Goal: Task Accomplishment & Management: Complete application form

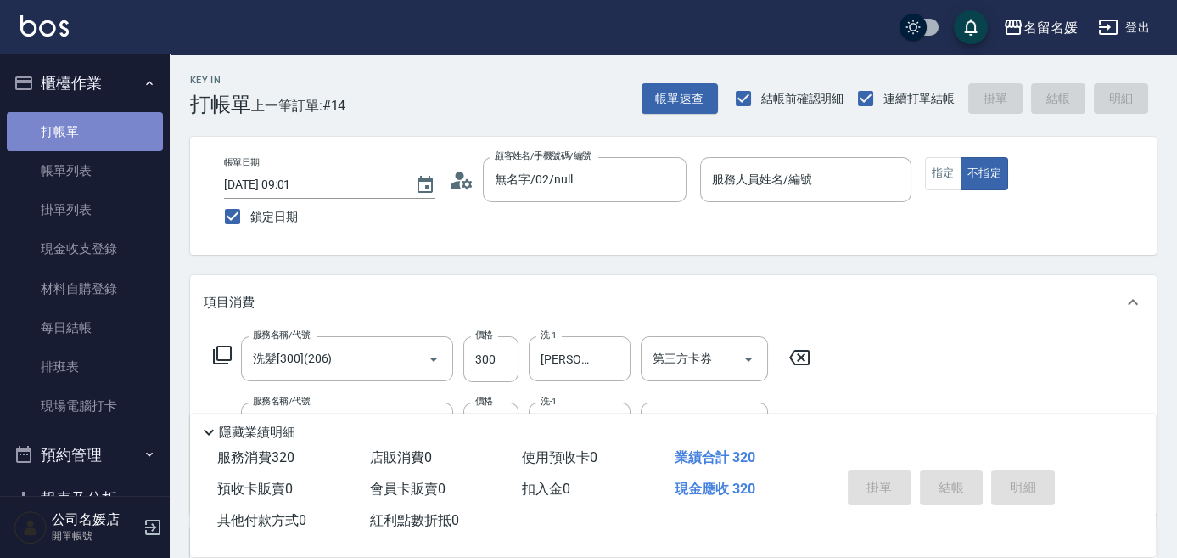
click at [118, 132] on link "打帳單" at bounding box center [85, 131] width 156 height 39
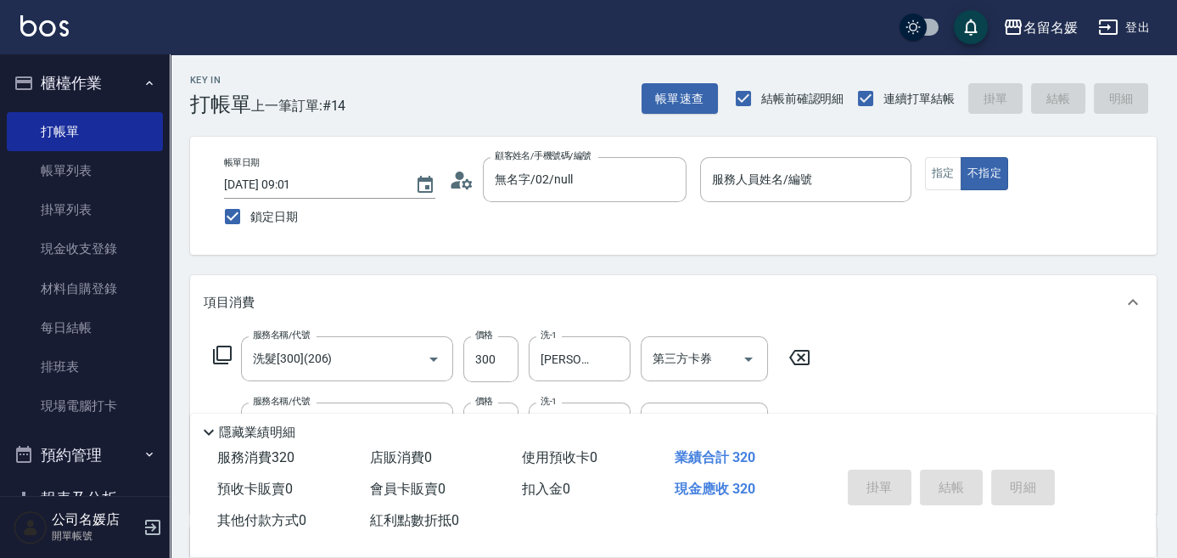
drag, startPoint x: 944, startPoint y: 488, endPoint x: 920, endPoint y: 499, distance: 26.2
click at [925, 499] on div "掛單 結帳 明細" at bounding box center [952, 489] width 222 height 53
click at [948, 479] on div "掛單 結帳 明細" at bounding box center [952, 489] width 222 height 53
click at [1061, 104] on div "帳單速查 結帳前確認明細 連續打單結帳 掛單 結帳 明細" at bounding box center [899, 99] width 515 height 36
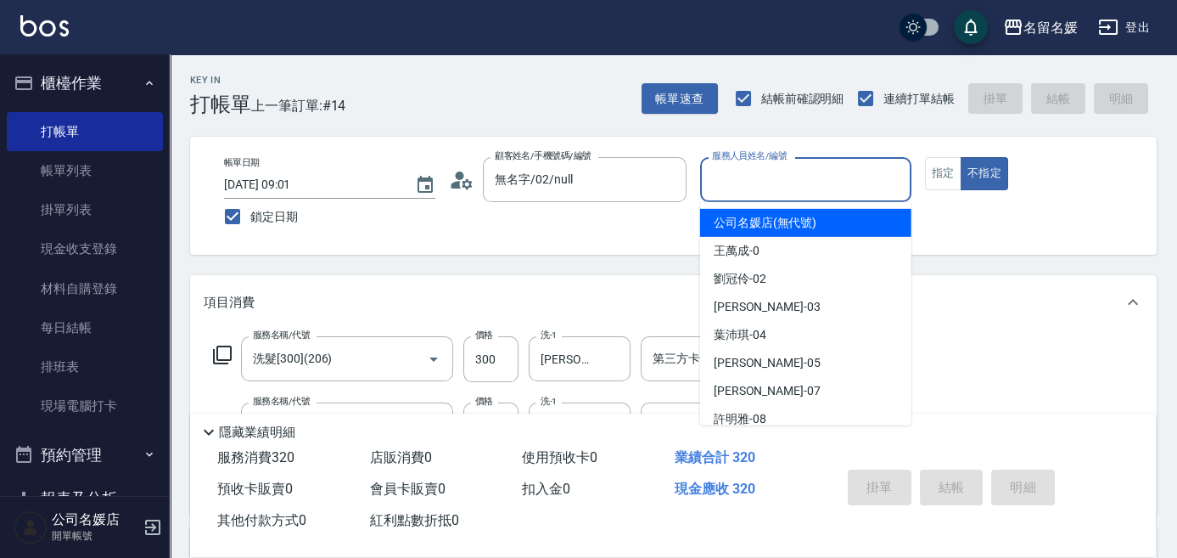
click at [827, 178] on input "服務人員姓名/編號" at bounding box center [806, 180] width 196 height 30
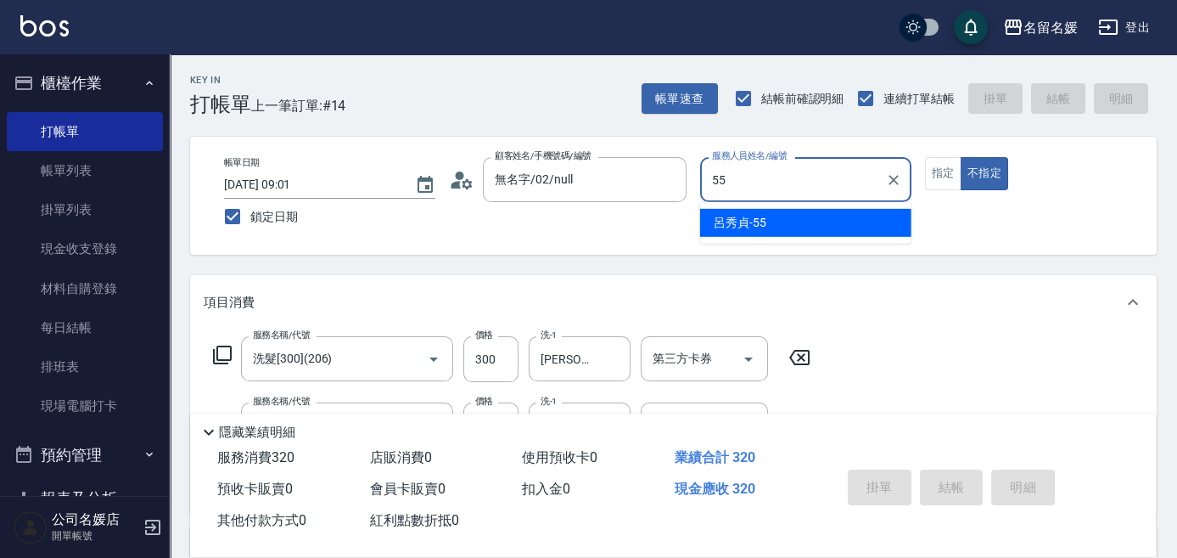
type input "55"
type button "false"
type input "呂秀貞-55"
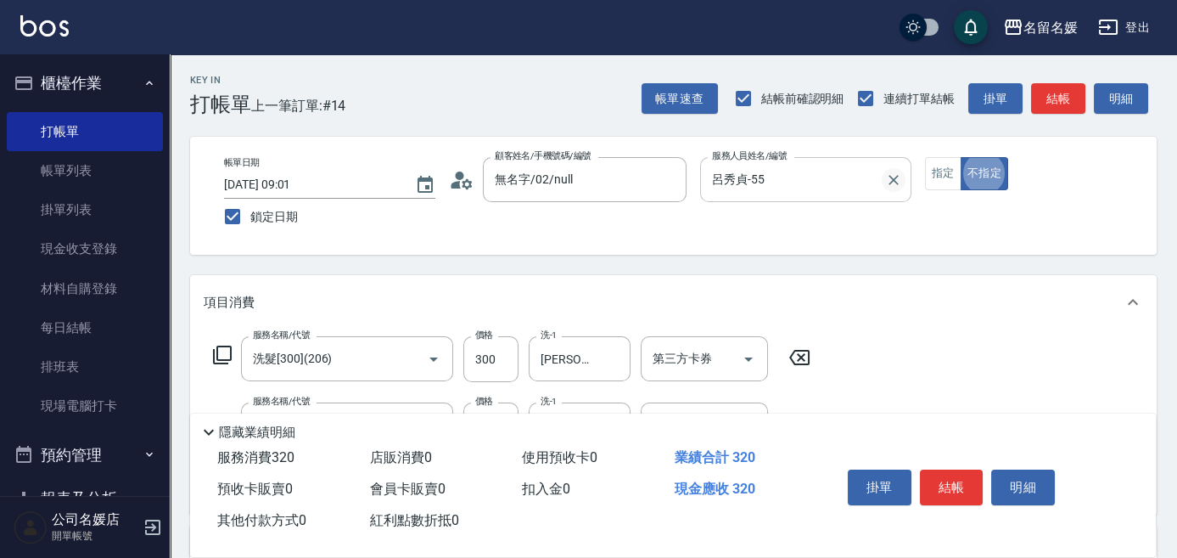
click at [888, 178] on icon "Clear" at bounding box center [893, 179] width 17 height 17
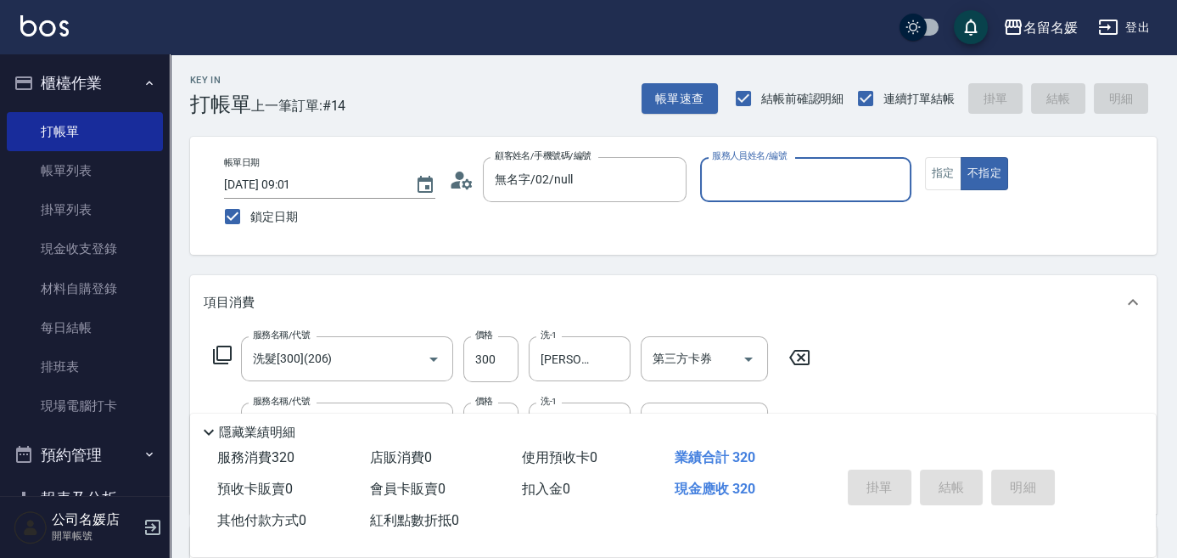
click at [762, 178] on input "服務人員姓名/編號" at bounding box center [806, 180] width 196 height 30
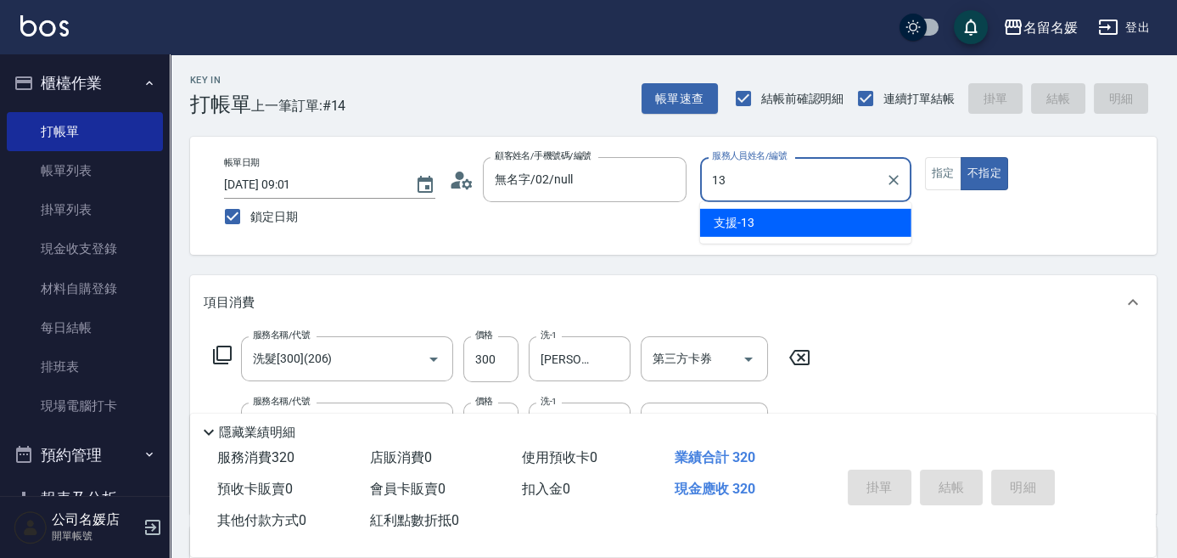
type input "支援-13"
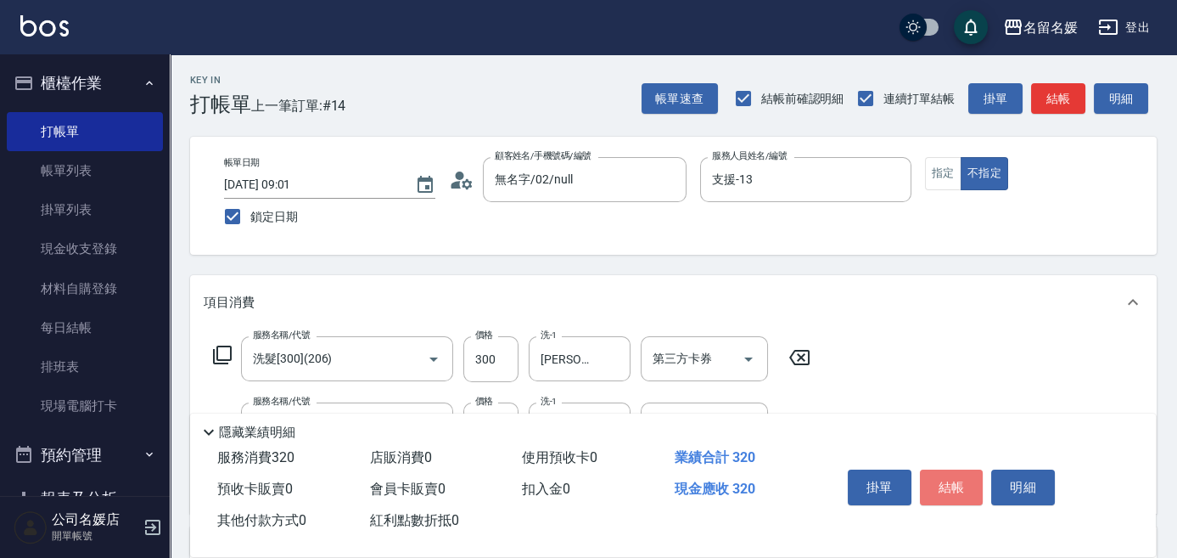
drag, startPoint x: 964, startPoint y: 469, endPoint x: 951, endPoint y: 463, distance: 15.2
click at [966, 469] on button "結帳" at bounding box center [952, 487] width 64 height 36
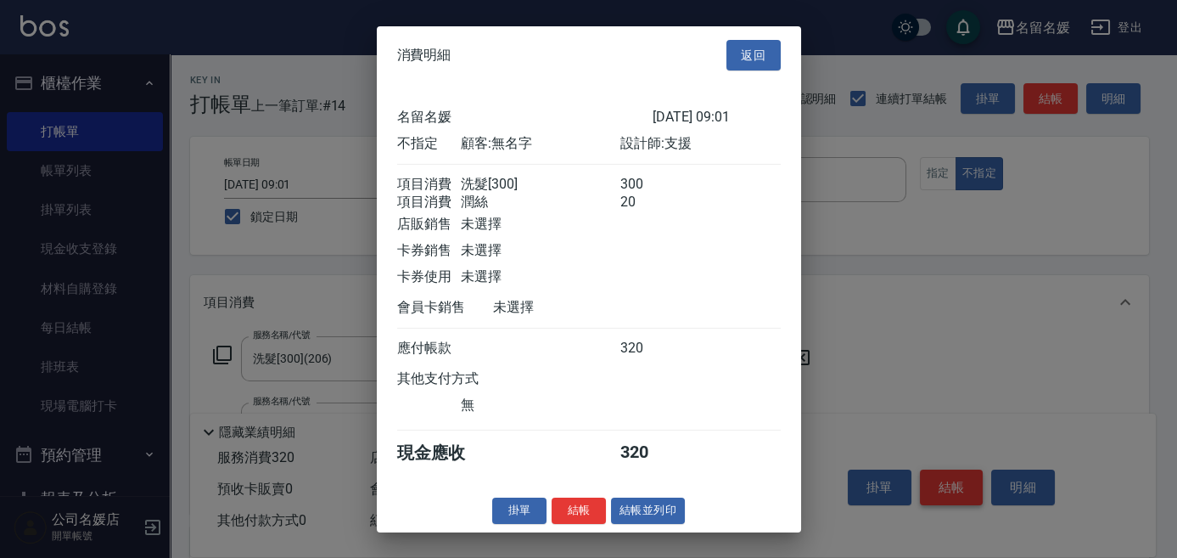
click at [932, 475] on div at bounding box center [588, 279] width 1177 height 558
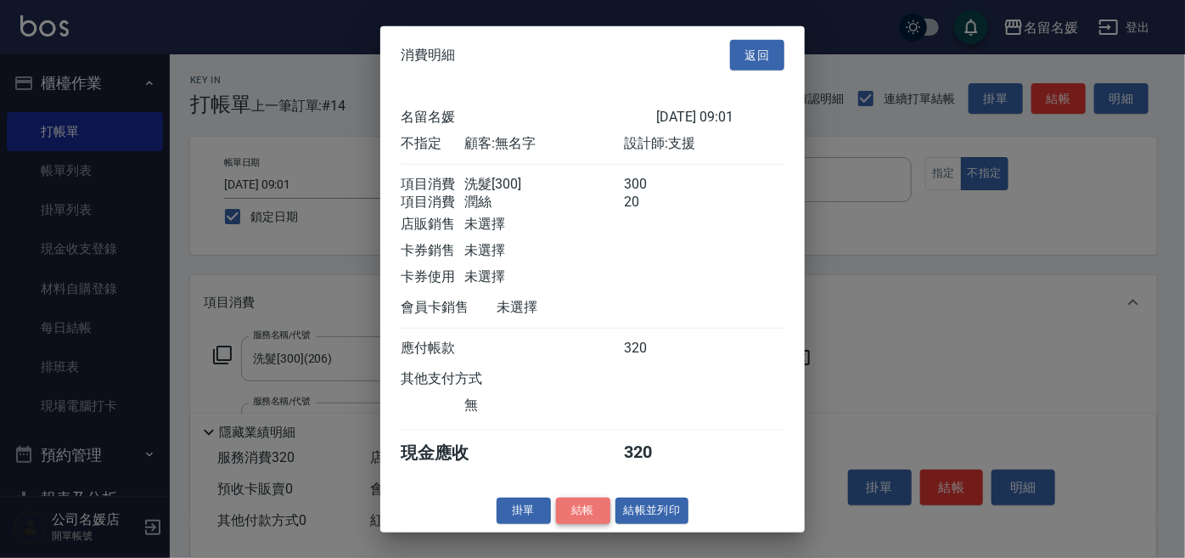
click at [588, 510] on button "結帳" at bounding box center [583, 510] width 54 height 26
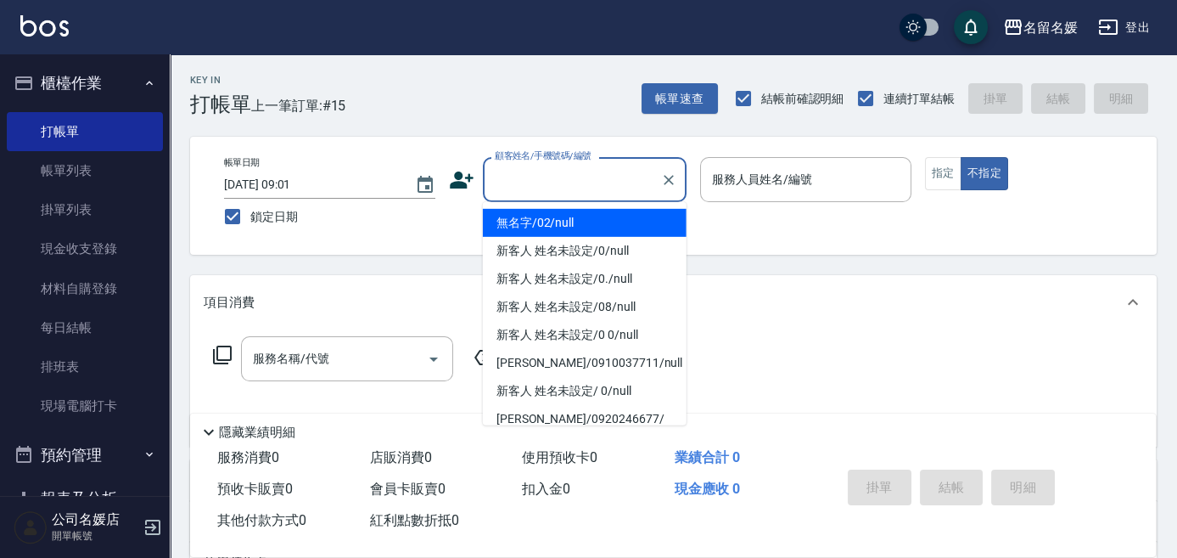
click at [591, 187] on input "顧客姓名/手機號碼/編號" at bounding box center [572, 180] width 163 height 30
click at [592, 216] on li "無名字/02/null" at bounding box center [585, 223] width 204 height 28
type input "無名字/02/null"
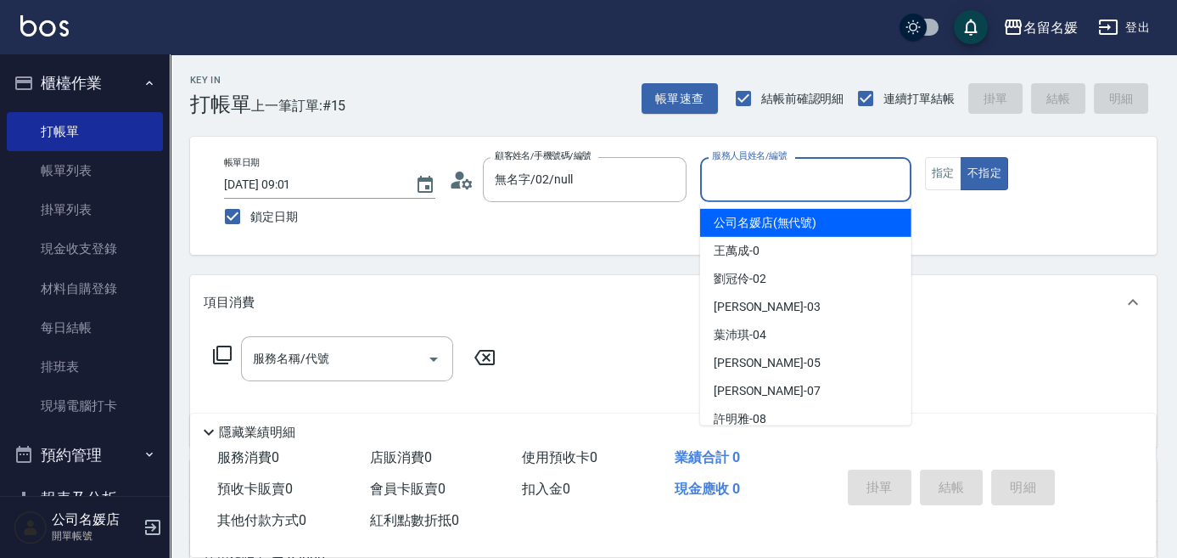
click at [781, 177] on input "服務人員姓名/編號" at bounding box center [806, 180] width 196 height 30
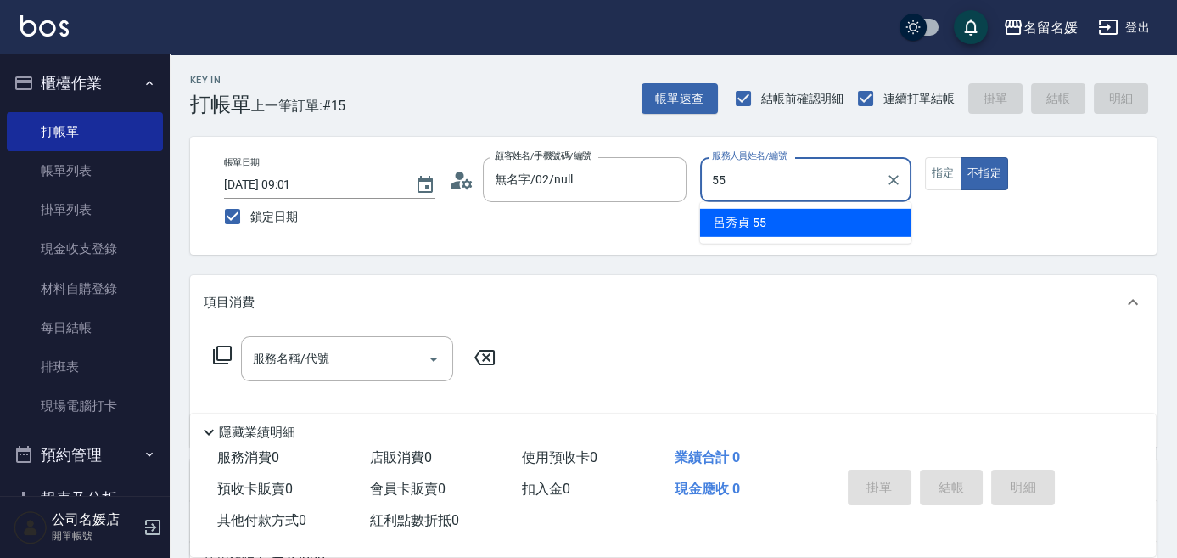
type input "呂秀貞-55"
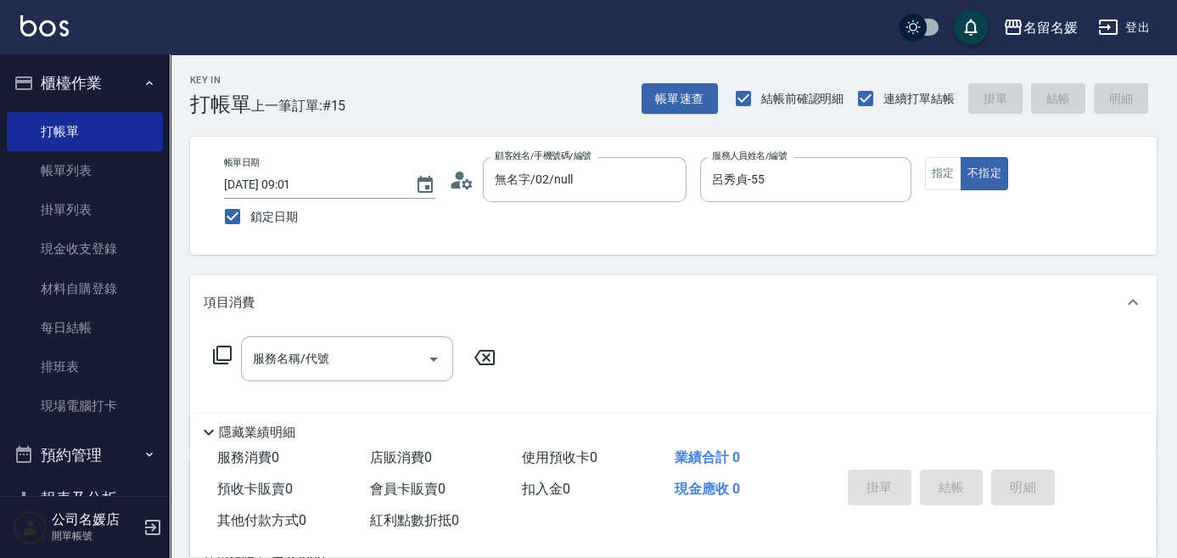
click at [228, 356] on icon at bounding box center [222, 355] width 20 height 20
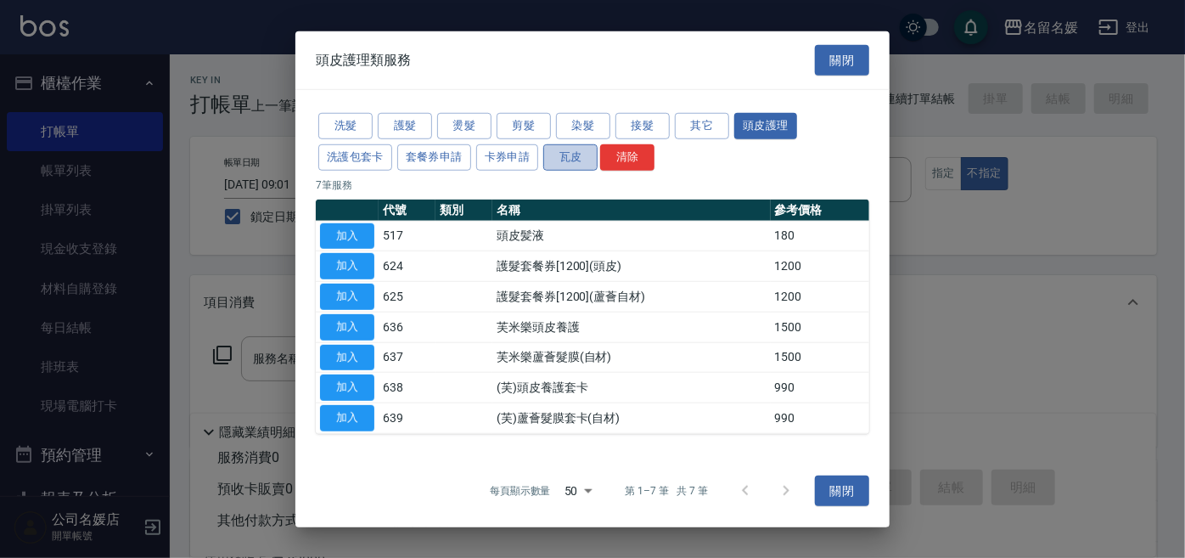
click at [564, 156] on button "瓦皮" at bounding box center [570, 157] width 54 height 26
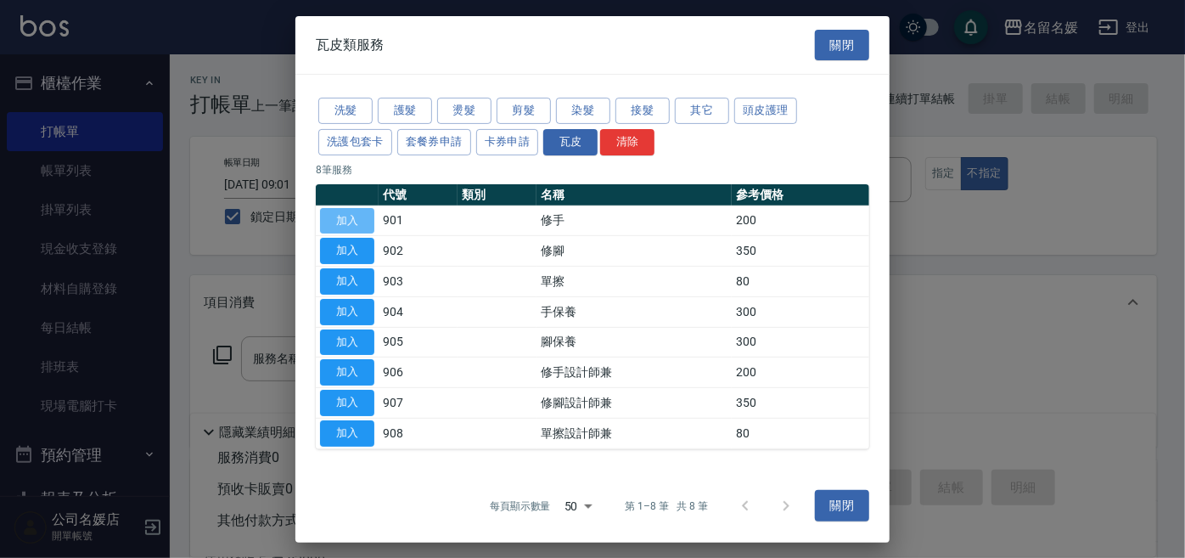
drag, startPoint x: 356, startPoint y: 223, endPoint x: 404, endPoint y: 237, distance: 49.4
click at [392, 230] on tr "加入 901 修手 200" at bounding box center [592, 220] width 553 height 31
drag, startPoint x: 348, startPoint y: 221, endPoint x: 357, endPoint y: 218, distance: 9.7
click at [350, 220] on button "加入" at bounding box center [347, 220] width 54 height 26
type input "修手(901)"
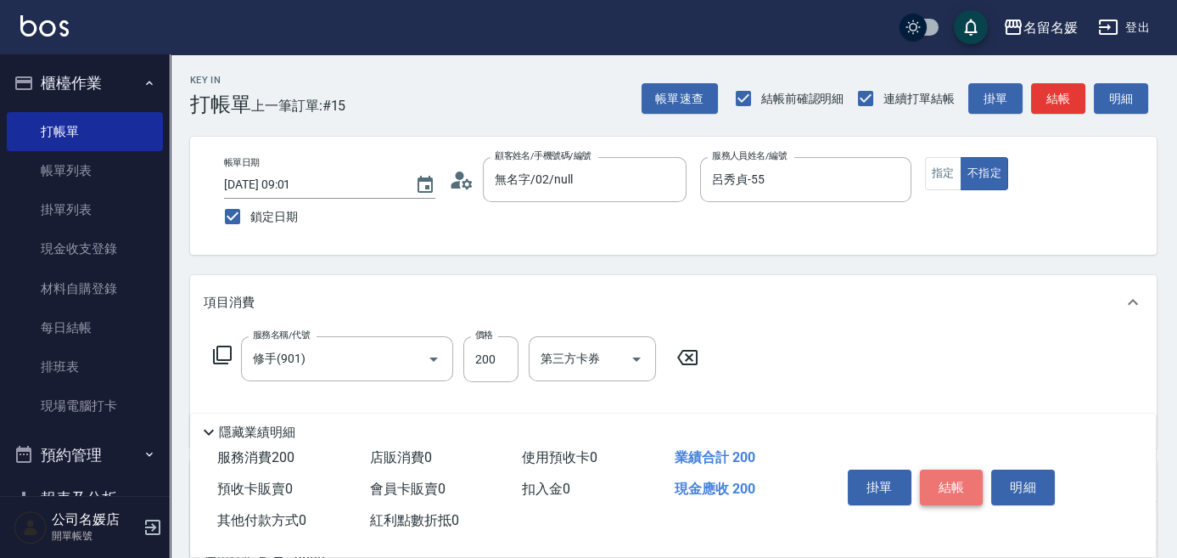
drag, startPoint x: 951, startPoint y: 480, endPoint x: 957, endPoint y: 474, distance: 9.6
click at [951, 480] on button "結帳" at bounding box center [952, 487] width 64 height 36
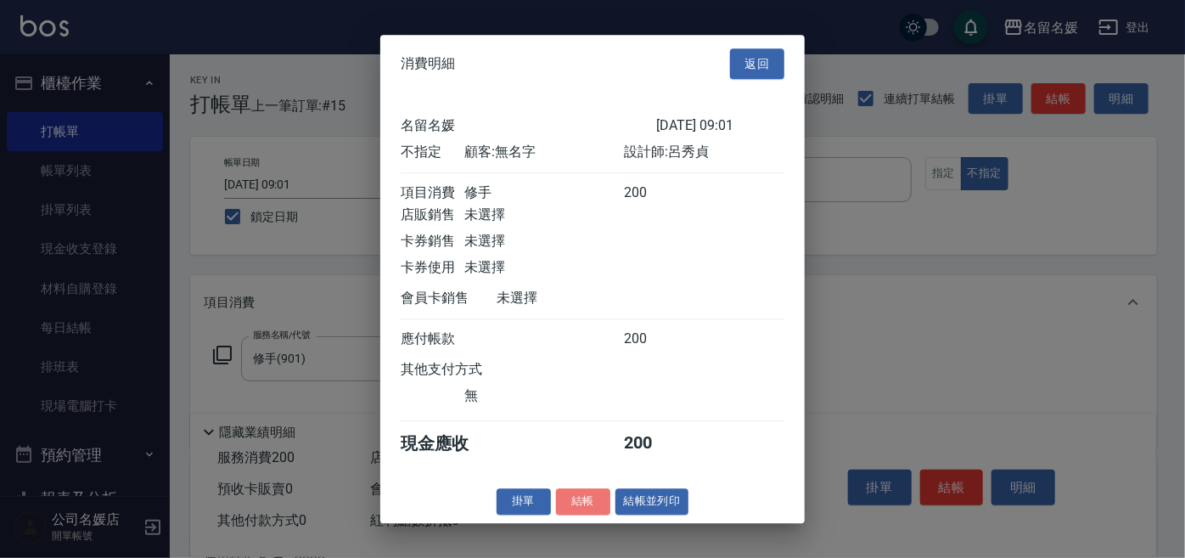
drag, startPoint x: 572, startPoint y: 503, endPoint x: 595, endPoint y: 497, distance: 23.7
click at [579, 501] on button "結帳" at bounding box center [583, 501] width 54 height 26
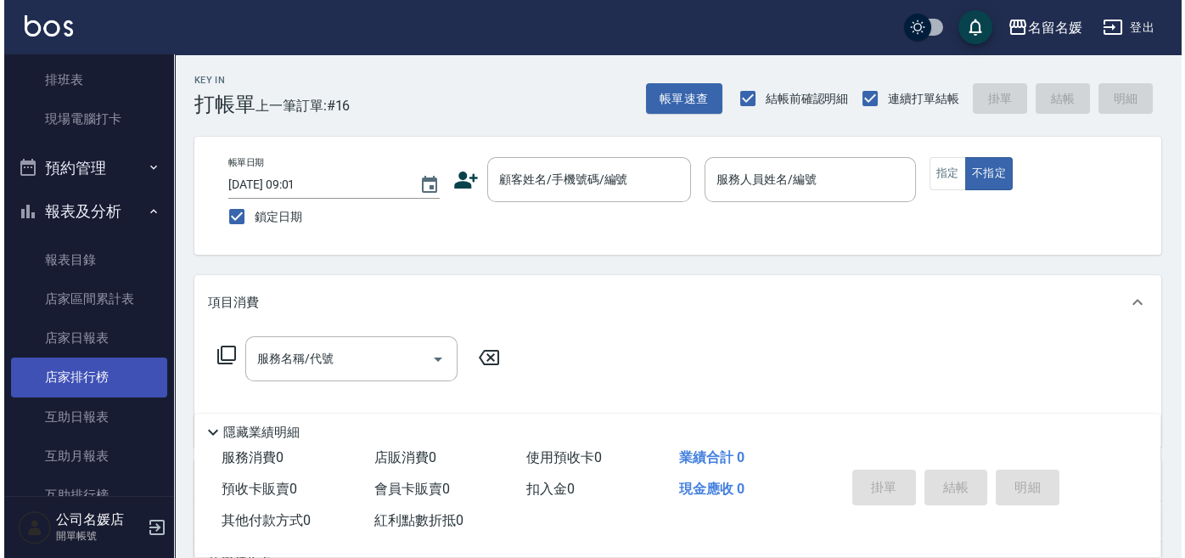
scroll to position [308, 0]
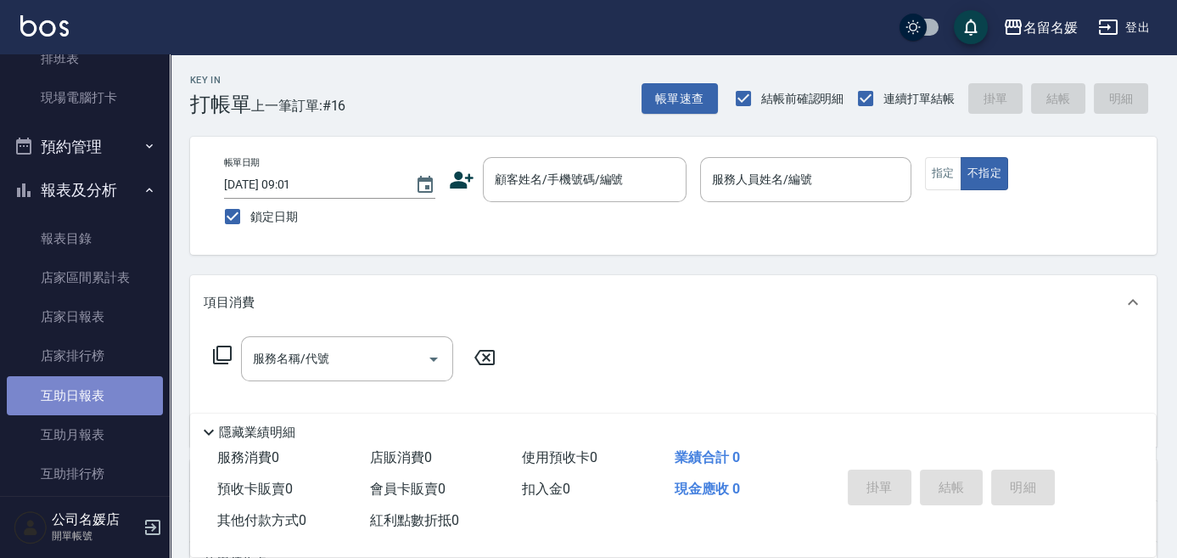
click at [94, 397] on link "互助日報表" at bounding box center [85, 395] width 156 height 39
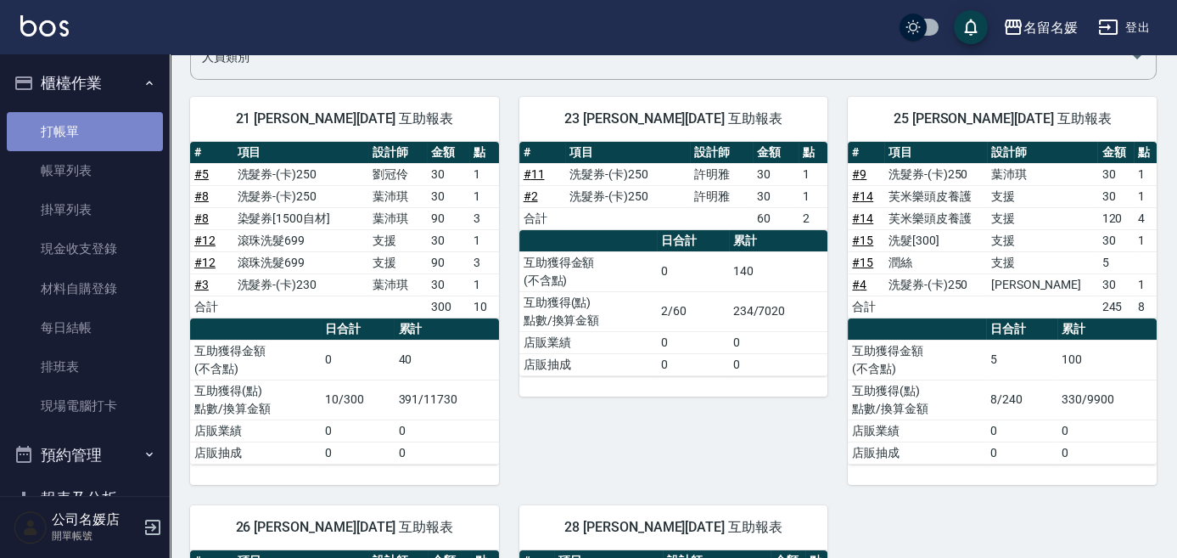
click at [102, 121] on link "打帳單" at bounding box center [85, 131] width 156 height 39
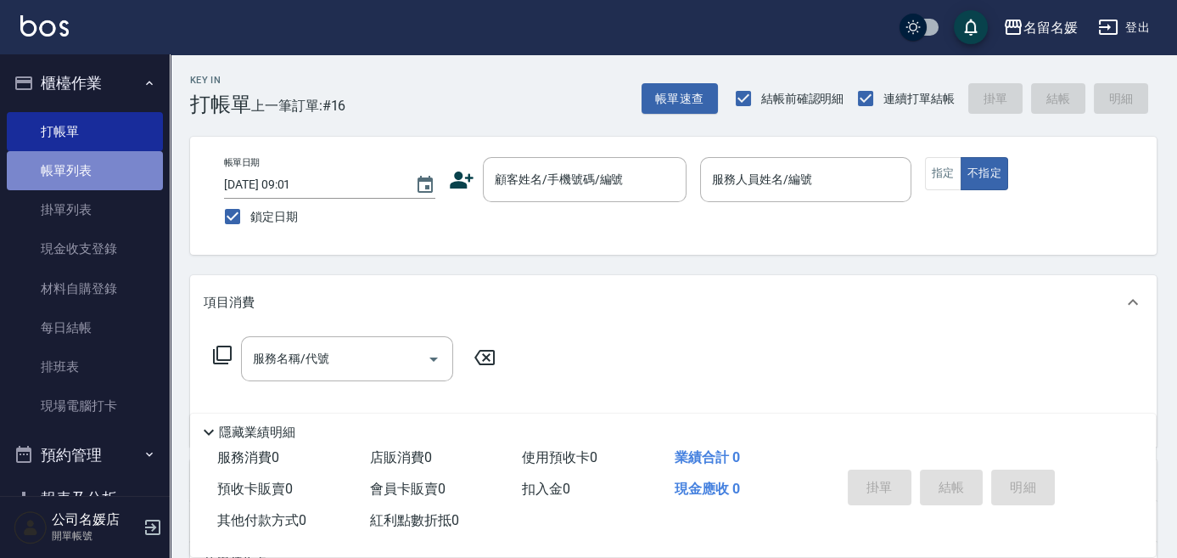
click at [86, 175] on link "帳單列表" at bounding box center [85, 170] width 156 height 39
click at [88, 173] on link "帳單列表" at bounding box center [85, 170] width 156 height 39
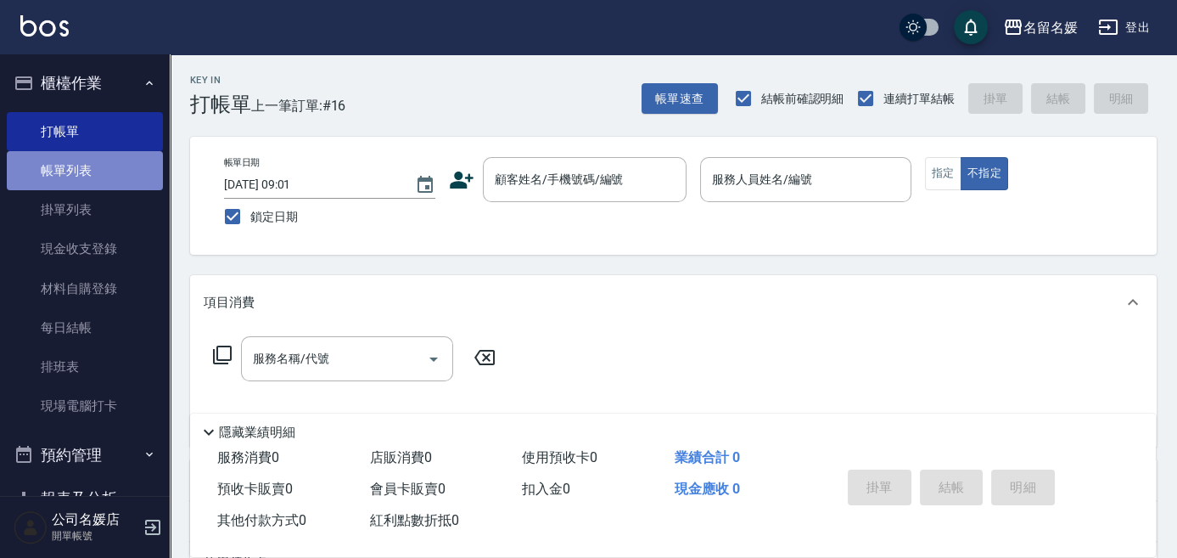
click at [88, 173] on link "帳單列表" at bounding box center [85, 170] width 156 height 39
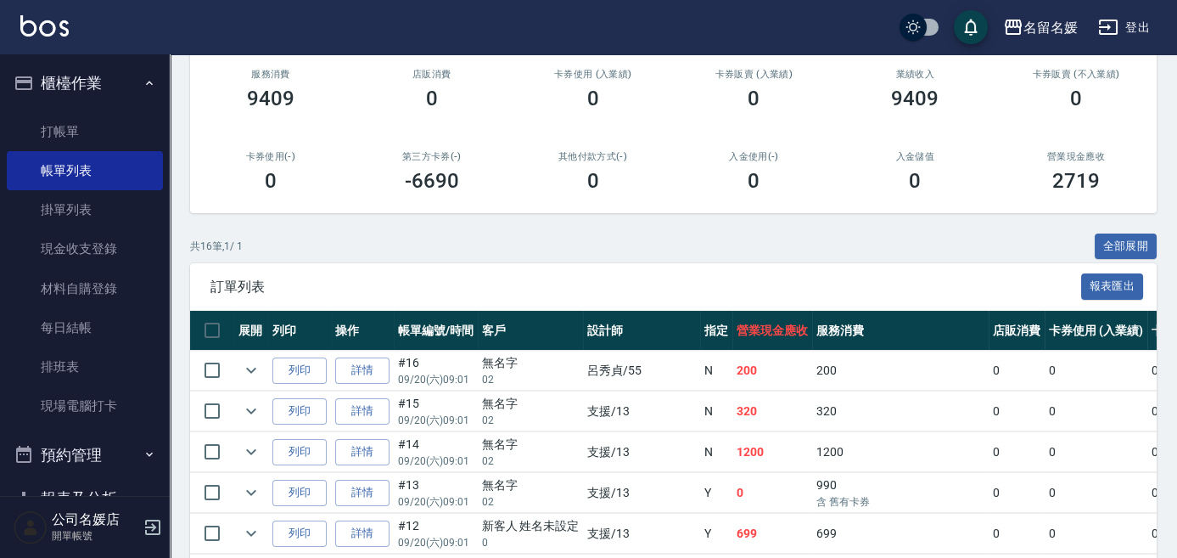
scroll to position [231, 0]
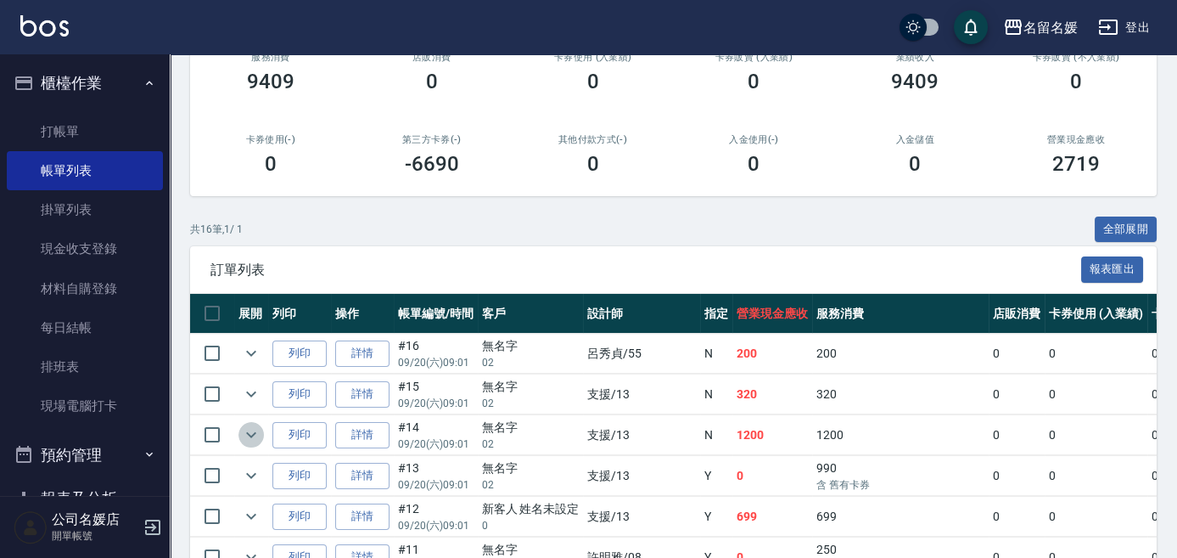
click at [250, 432] on icon "expand row" at bounding box center [251, 434] width 20 height 20
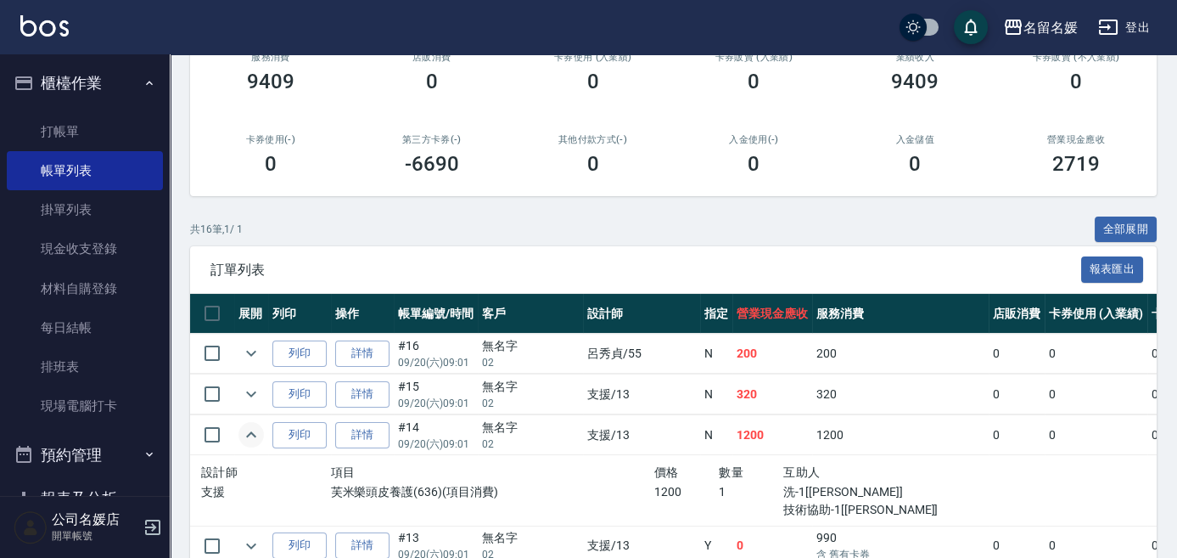
scroll to position [308, 0]
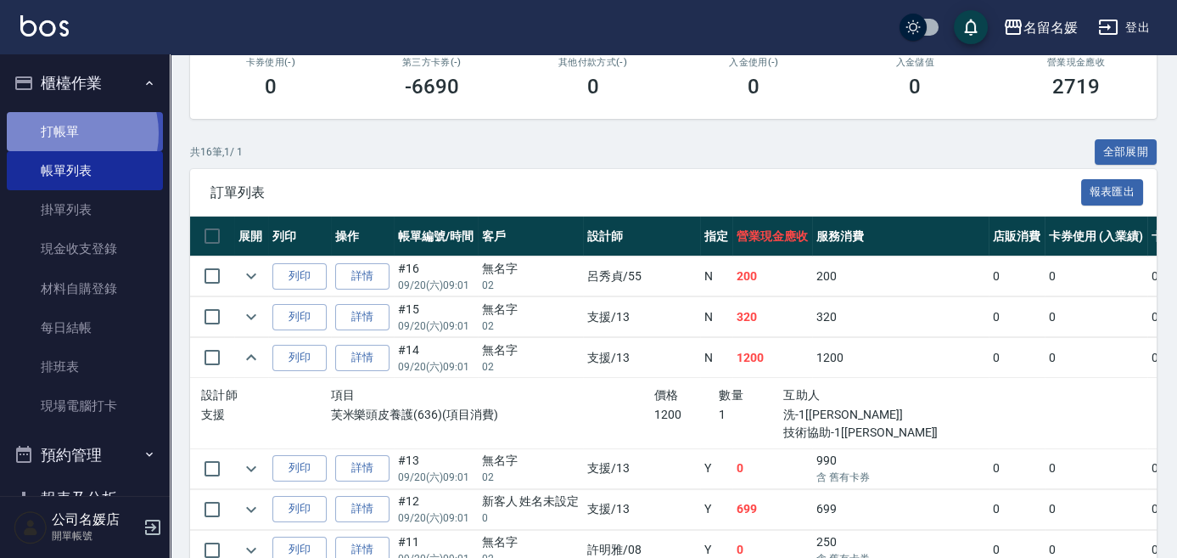
click at [62, 132] on link "打帳單" at bounding box center [85, 131] width 156 height 39
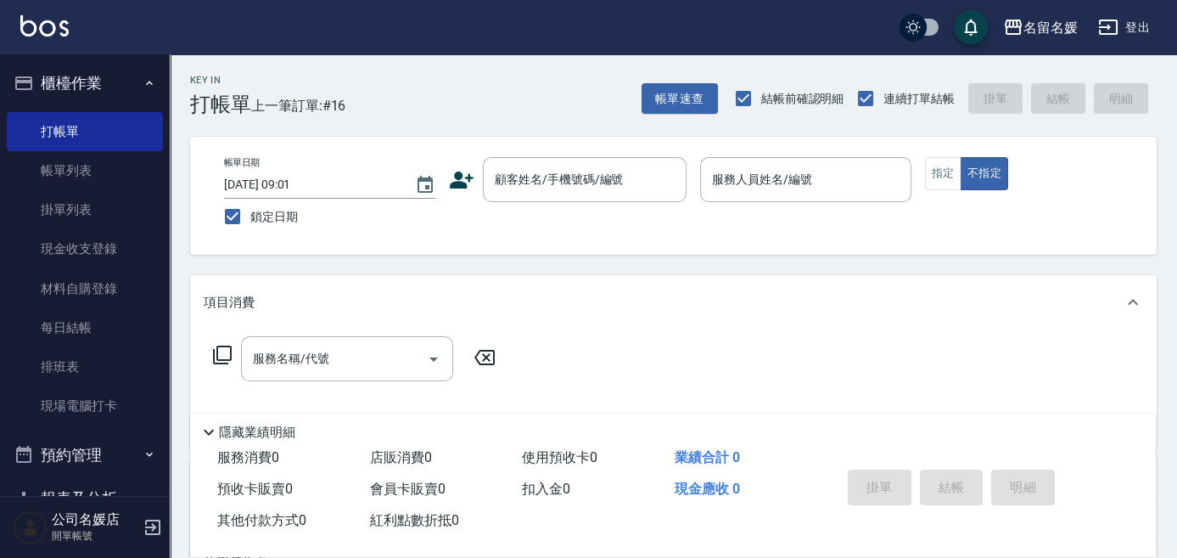
drag, startPoint x: 158, startPoint y: 92, endPoint x: 147, endPoint y: 92, distance: 11.0
click at [154, 92] on nav "櫃檯作業 打帳單 帳單列表 掛單列表 現金收支登錄 材料自購登錄 每日結帳 排班表 現場電腦打卡 預約管理 預約管理 單日預約紀錄 單週預約紀錄 報表及分析 …" at bounding box center [85, 274] width 170 height 441
click at [545, 150] on div "帳單日期 [DATE] 09:01 鎖定日期 顧客姓名/手機號碼/編號 顧客姓名/手機號碼/編號 服務人員姓名/編號 服務人員姓名/編號 指定 不指定" at bounding box center [673, 196] width 967 height 118
click at [553, 188] on input "顧客姓名/手機號碼/編號" at bounding box center [572, 180] width 163 height 30
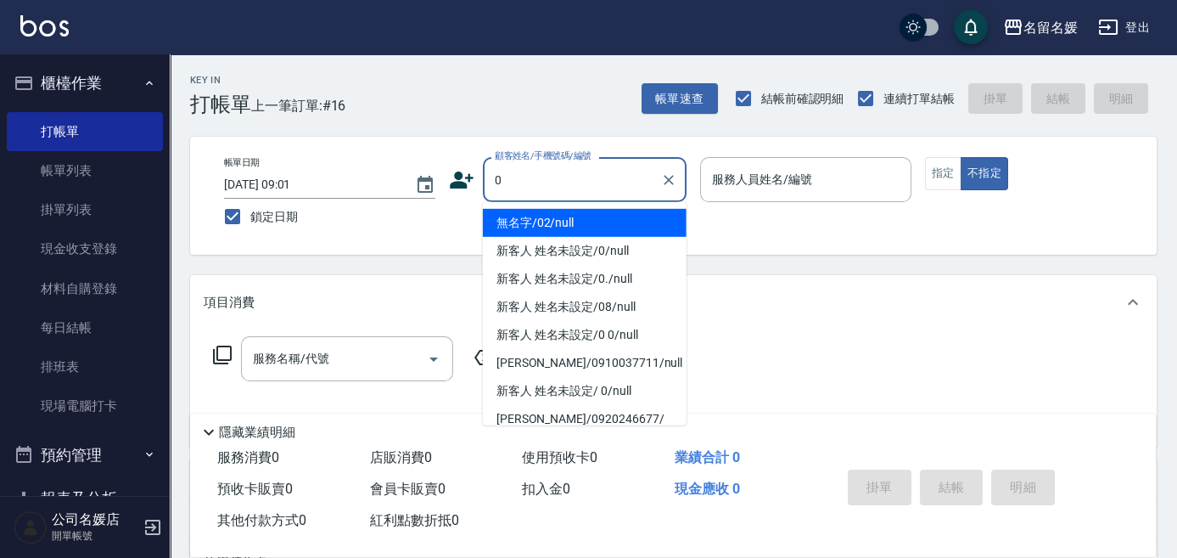
type input "0"
type input "13"
type button "false"
type input "無名字/02/null"
type input "支援-13"
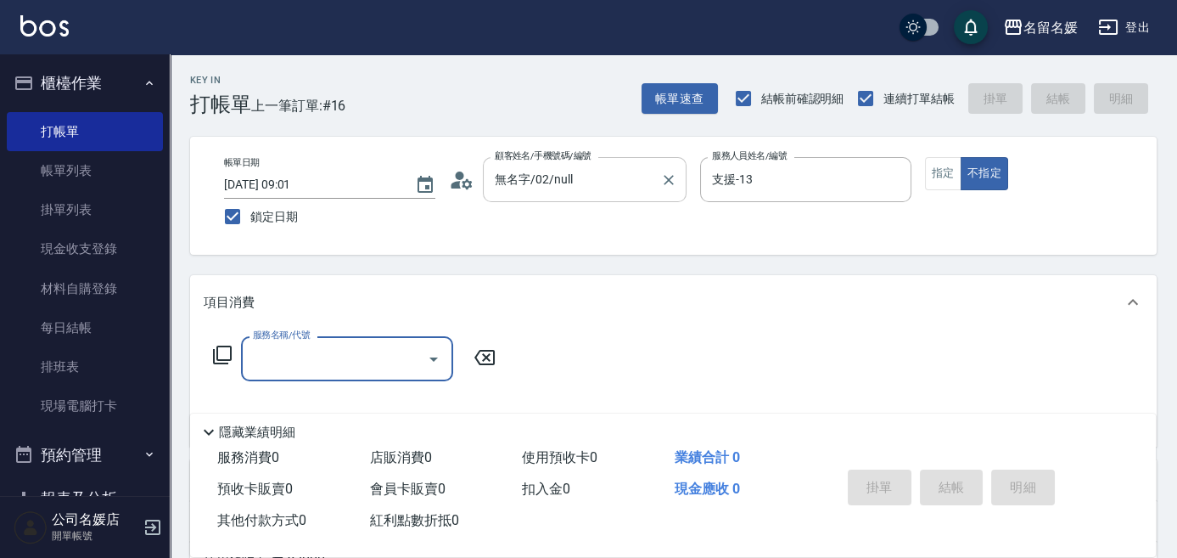
type input "新客人 姓名未設定/0/null"
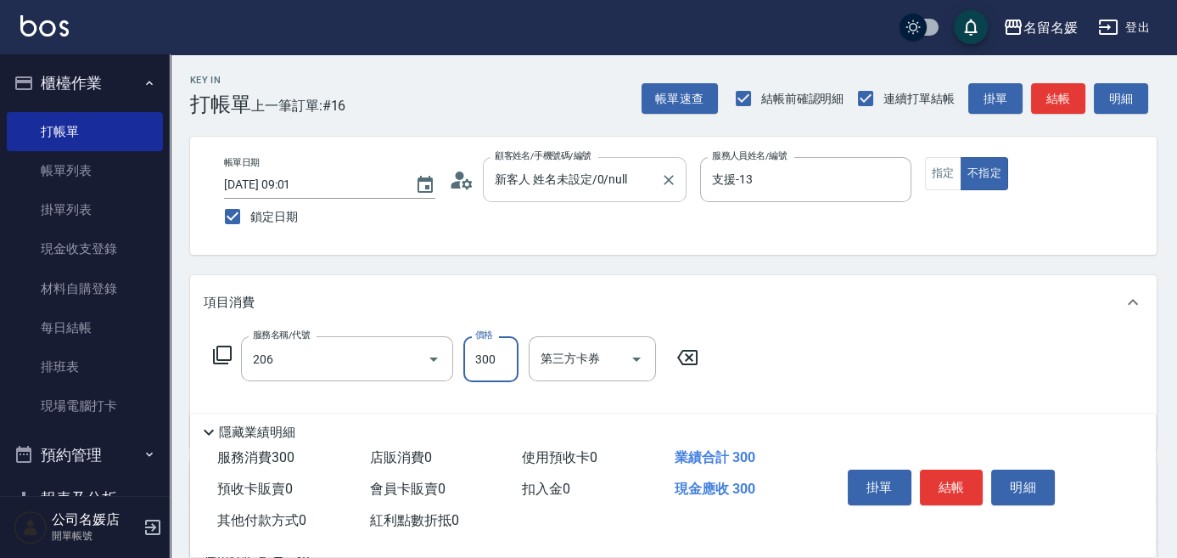
type input "洗髮[300](206)"
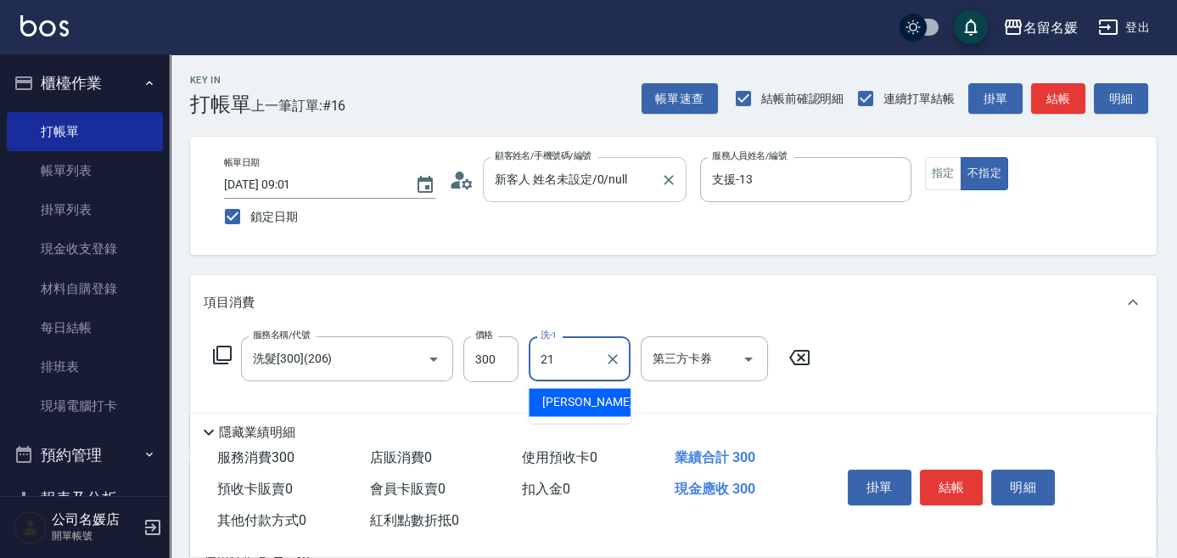
type input "許庭瑀-21"
